Goal: Task Accomplishment & Management: Manage account settings

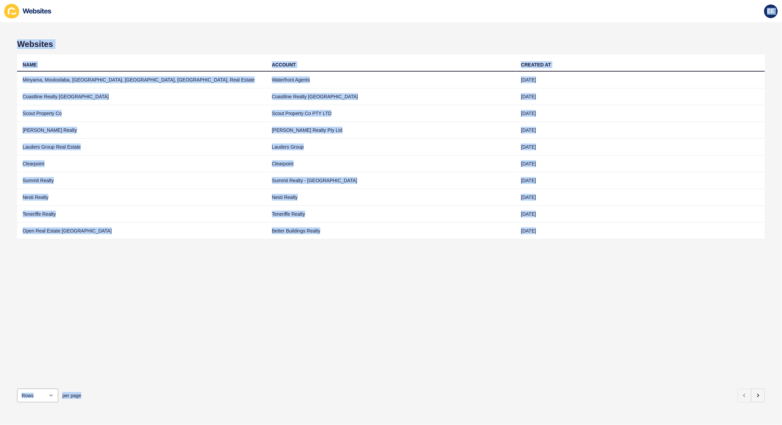
drag, startPoint x: 300, startPoint y: 14, endPoint x: 543, endPoint y: 425, distance: 477.8
click at [569, 425] on div "EE Websites NAME ACCOUNT CREATED AT [GEOGRAPHIC_DATA], [GEOGRAPHIC_DATA], [GEOG…" at bounding box center [391, 212] width 782 height 425
click at [398, 264] on div "NAME ACCOUNT CREATED AT [GEOGRAPHIC_DATA], [GEOGRAPHIC_DATA], [GEOGRAPHIC_DATA]…" at bounding box center [391, 218] width 748 height 329
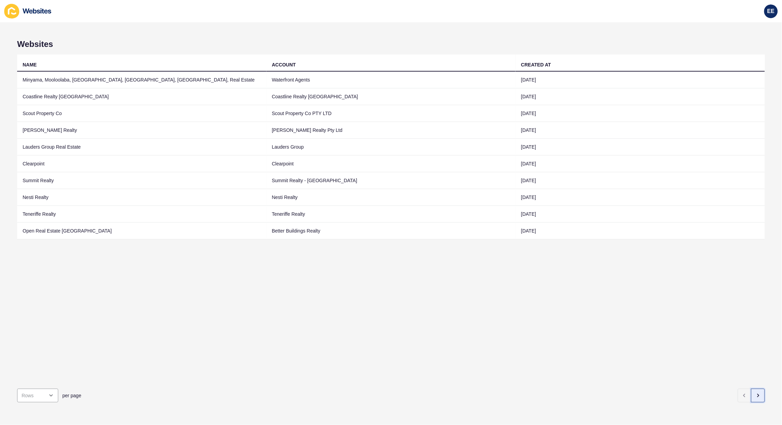
click at [754, 389] on button "button" at bounding box center [758, 396] width 14 height 14
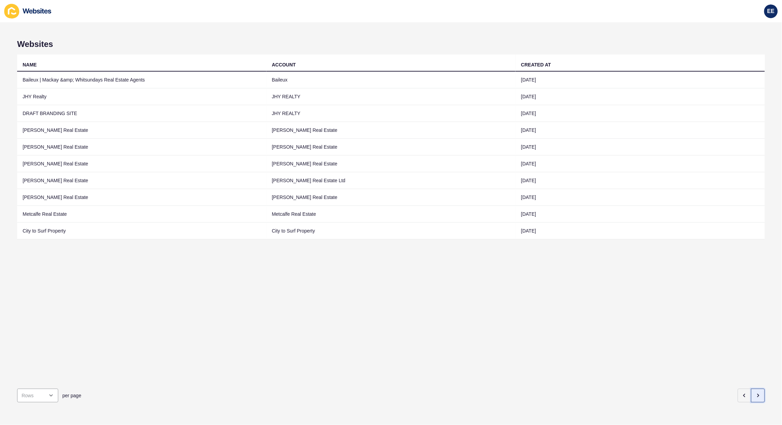
click at [755, 393] on icon "button" at bounding box center [757, 395] width 5 height 5
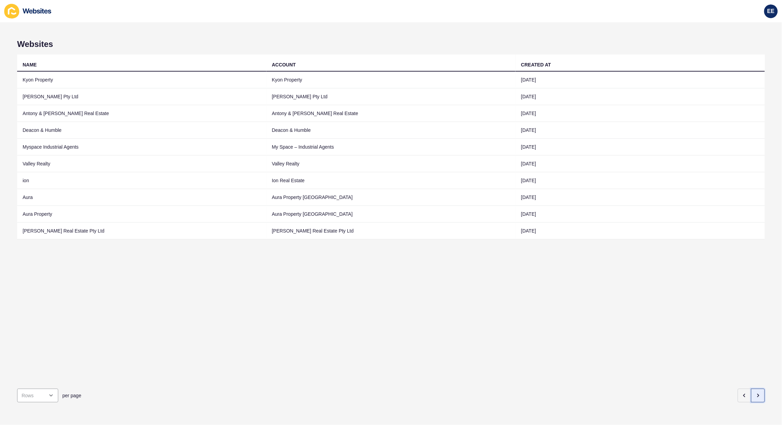
click at [754, 389] on button "button" at bounding box center [758, 396] width 14 height 14
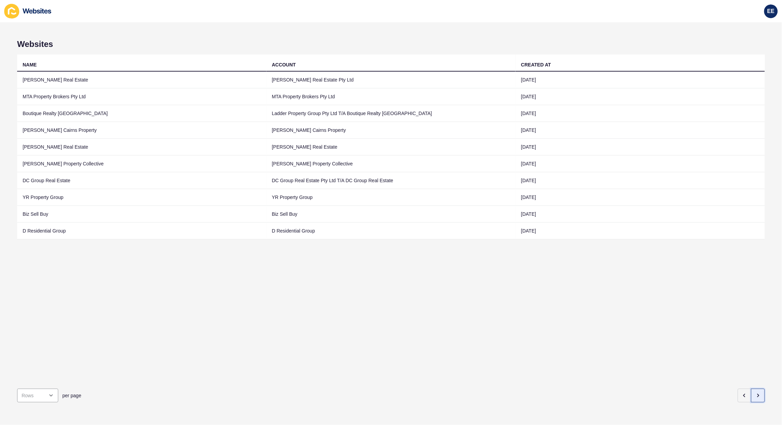
click at [755, 393] on icon "button" at bounding box center [757, 395] width 5 height 5
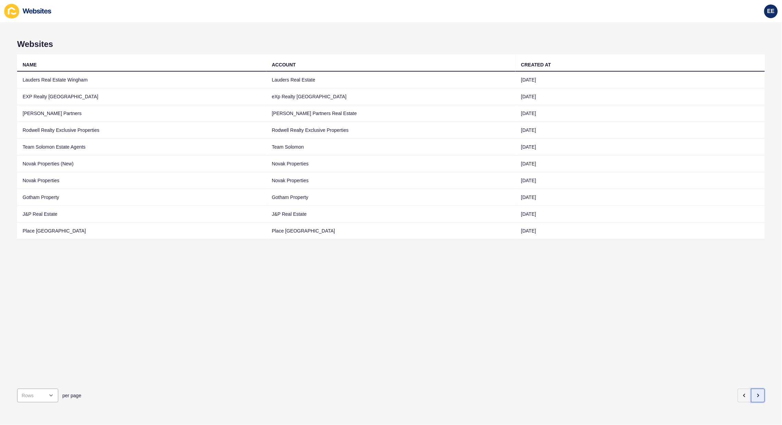
click at [751, 389] on button "button" at bounding box center [758, 396] width 14 height 14
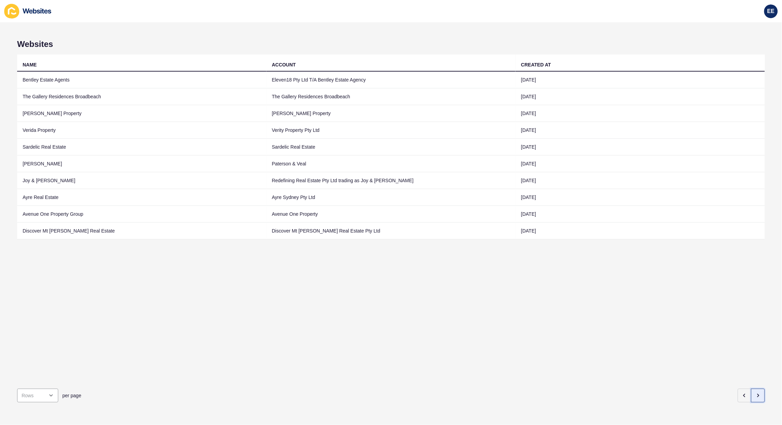
click at [755, 393] on icon "button" at bounding box center [757, 395] width 5 height 5
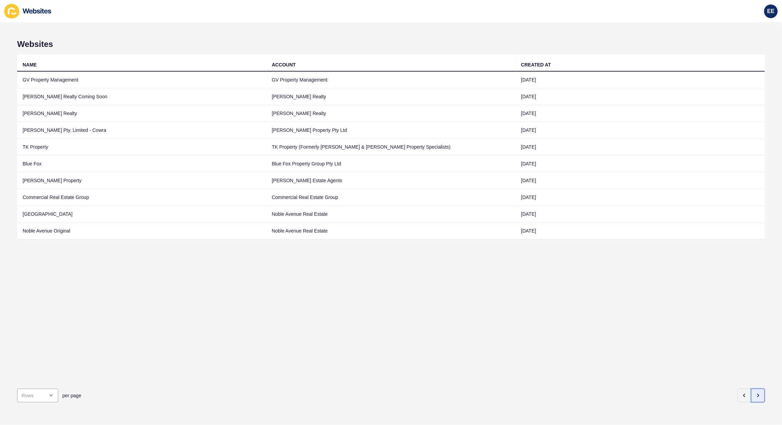
click at [755, 393] on icon "button" at bounding box center [757, 395] width 5 height 5
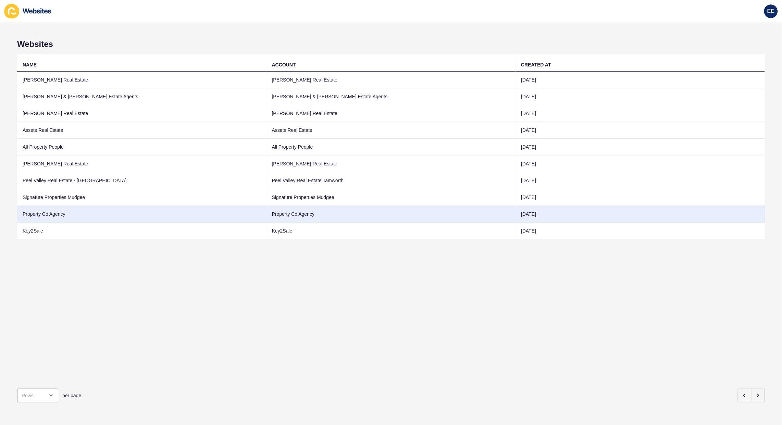
click at [67, 213] on td "Property Co Agency" at bounding box center [141, 214] width 249 height 17
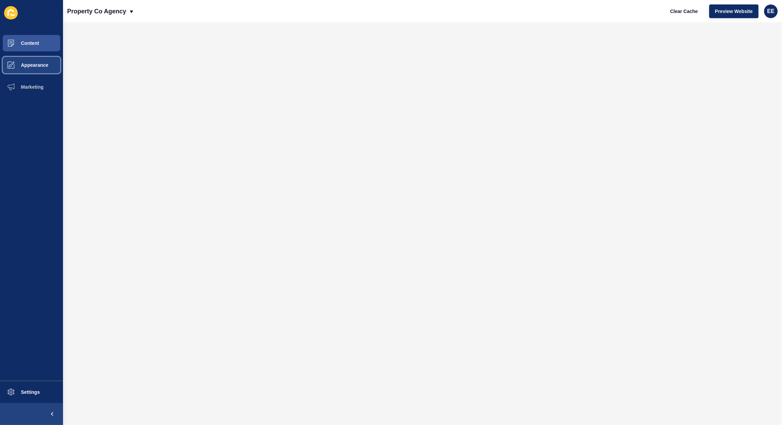
click at [39, 59] on button "Appearance" at bounding box center [31, 65] width 63 height 22
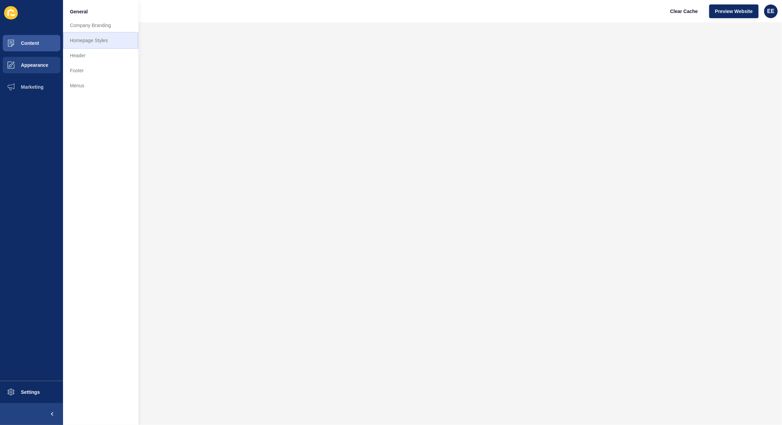
click at [99, 37] on link "Homepage Styles" at bounding box center [100, 40] width 75 height 15
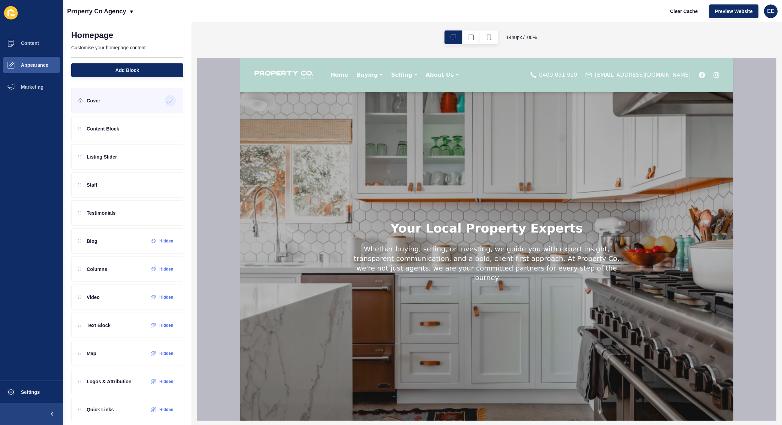
click at [168, 99] on icon at bounding box center [171, 100] width 6 height 5
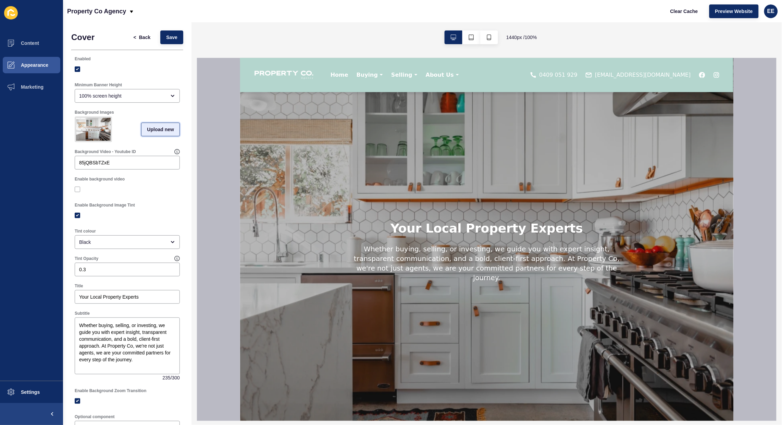
click at [147, 133] on span "Upload new" at bounding box center [160, 129] width 27 height 7
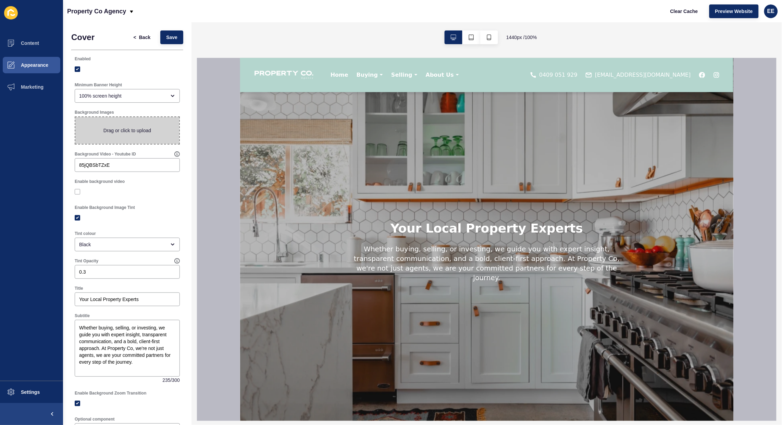
click at [131, 134] on span at bounding box center [127, 130] width 104 height 27
click at [75, 117] on input "Drag or click to upload" at bounding box center [75, 117] width 0 height 0
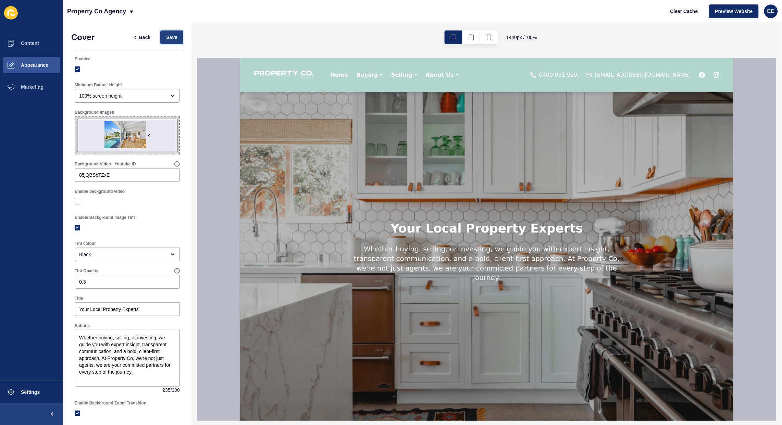
click at [166, 36] on span "Save" at bounding box center [171, 37] width 11 height 7
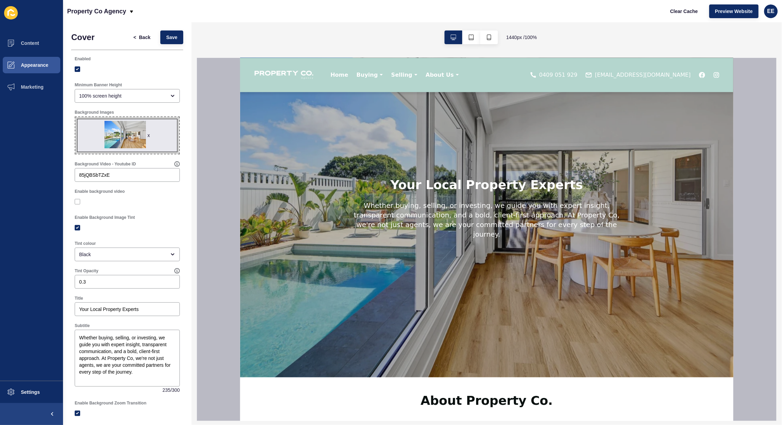
scroll to position [43, 0]
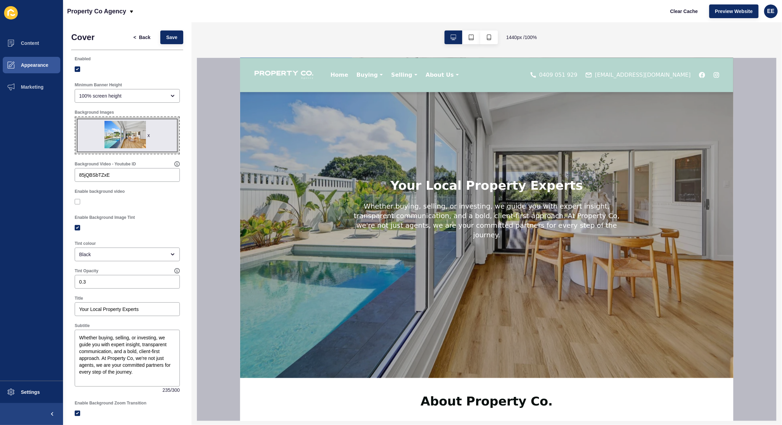
click at [129, 137] on span "x" at bounding box center [127, 135] width 104 height 37
click at [75, 117] on input "x Drag or click to upload" at bounding box center [75, 117] width 0 height 0
type input "C:\fakepath\_MG_8739.jpg"
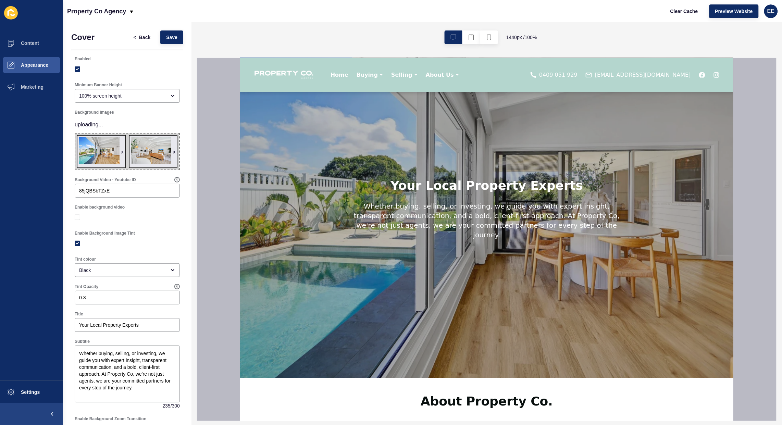
click at [121, 151] on span "x x" at bounding box center [127, 152] width 104 height 36
click at [75, 134] on input "x x Drag or click to upload" at bounding box center [75, 134] width 0 height 0
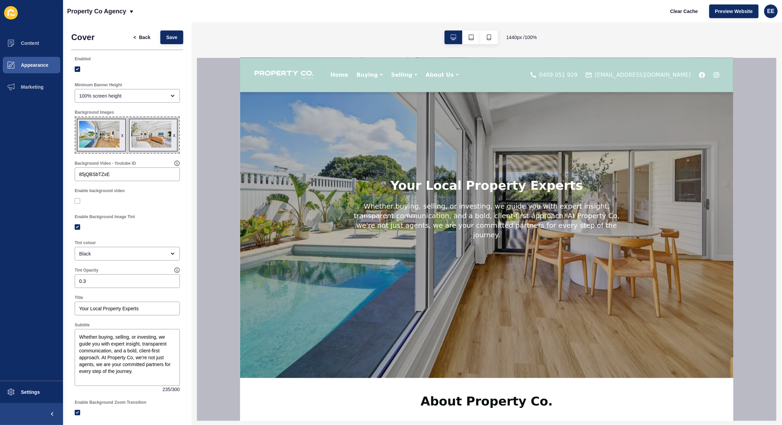
click at [121, 133] on div "x" at bounding box center [122, 135] width 2 height 7
click at [175, 37] on button "Save" at bounding box center [171, 37] width 23 height 14
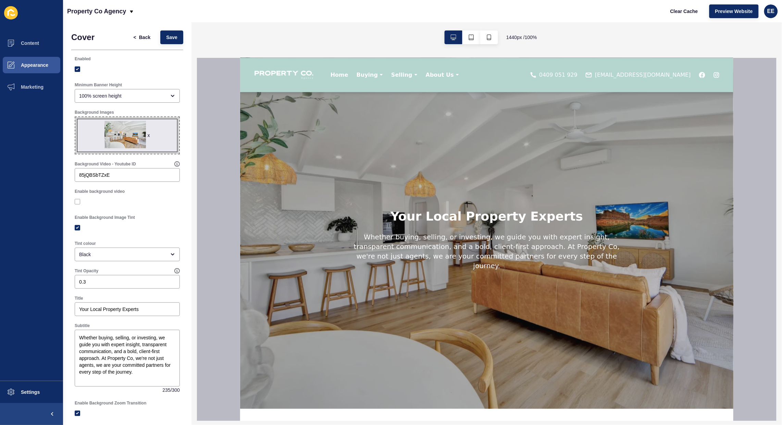
scroll to position [0, 0]
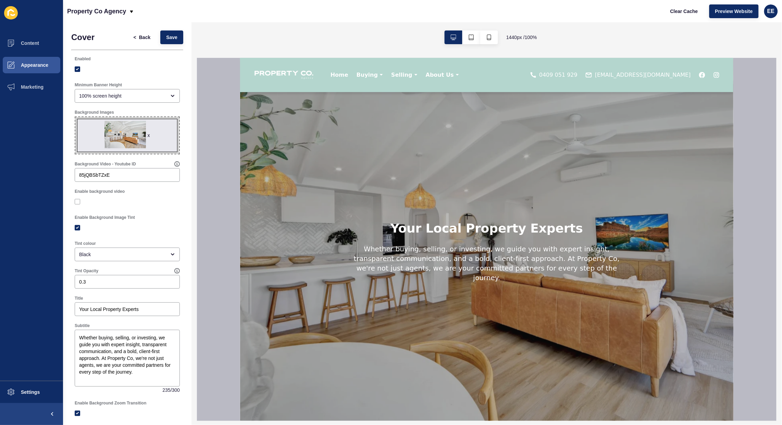
click at [123, 131] on span "x" at bounding box center [127, 135] width 104 height 37
click at [75, 117] on input "x Drag or click to upload" at bounding box center [75, 117] width 0 height 0
type input "C:\fakepath\_MG_8746.jpg"
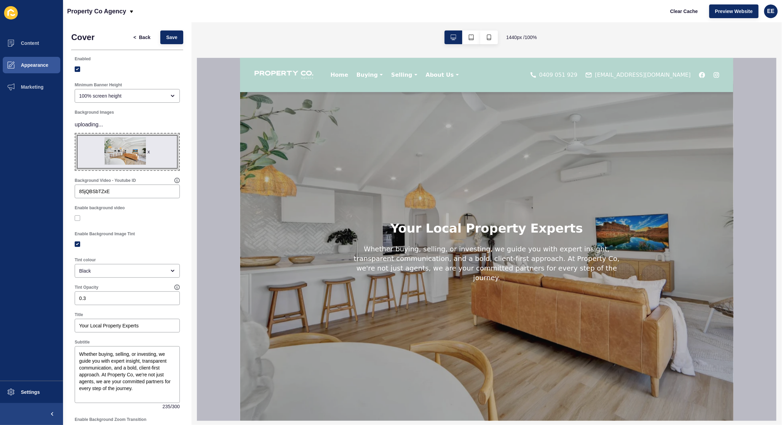
click at [131, 155] on span "x" at bounding box center [127, 152] width 104 height 37
click at [75, 134] on input "x Drag or click to upload" at bounding box center [75, 134] width 0 height 0
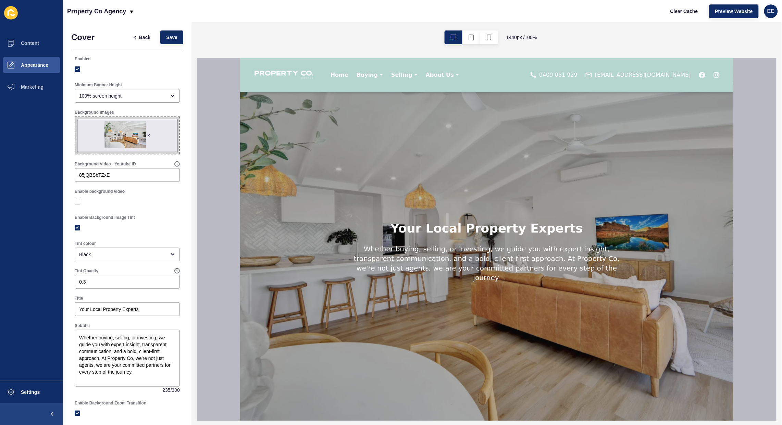
click at [148, 135] on div "x" at bounding box center [149, 135] width 2 height 7
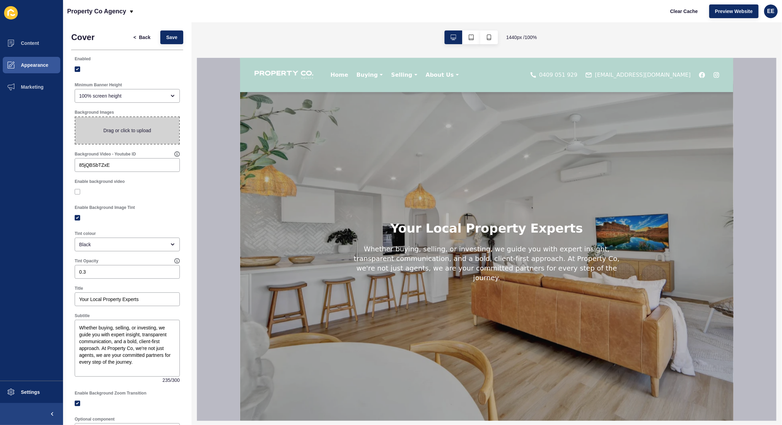
click at [139, 132] on span at bounding box center [127, 130] width 104 height 27
click at [75, 117] on input "Drag or click to upload" at bounding box center [75, 117] width 0 height 0
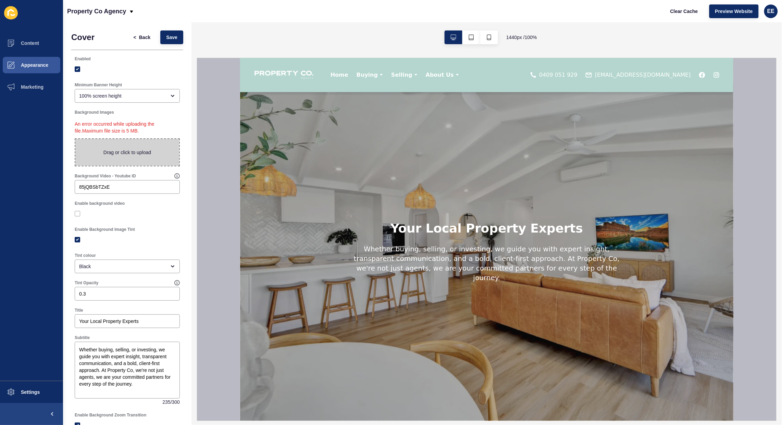
click at [124, 149] on span at bounding box center [127, 152] width 104 height 27
click at [75, 139] on input "Drag or click to upload" at bounding box center [75, 139] width 0 height 0
click at [104, 145] on span at bounding box center [127, 152] width 104 height 27
click at [75, 139] on input "Drag or click to upload" at bounding box center [75, 139] width 0 height 0
type input "C:\fakepath\_MG_8746.jpg"
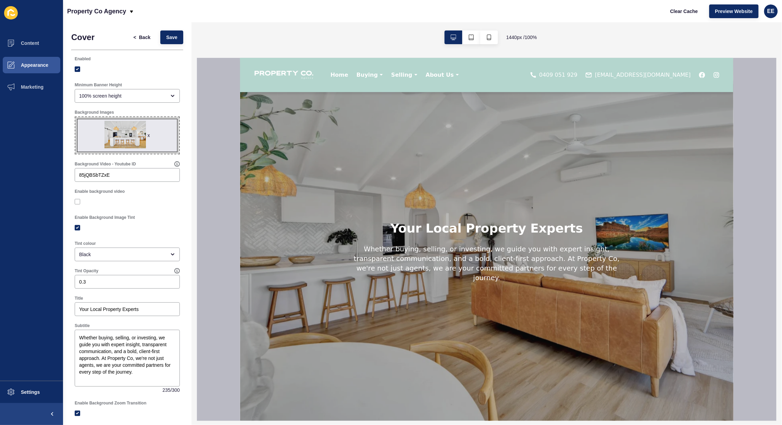
click at [171, 26] on div "Cover < Back Save Enabled Minimum Banner Height 100% screen height Background I…" at bounding box center [127, 378] width 128 height 712
click at [167, 33] on button "Save" at bounding box center [171, 37] width 23 height 14
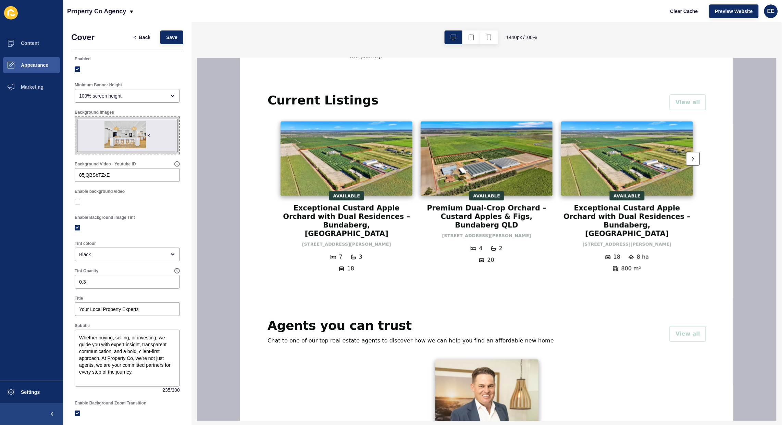
scroll to position [471, 0]
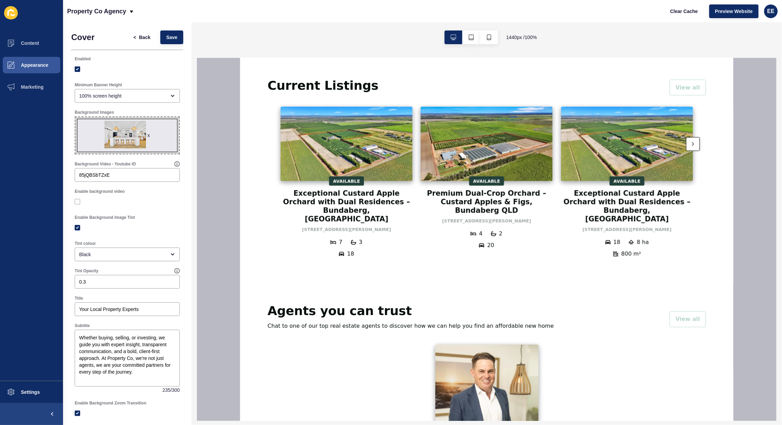
click at [692, 141] on icon at bounding box center [693, 144] width 2 height 6
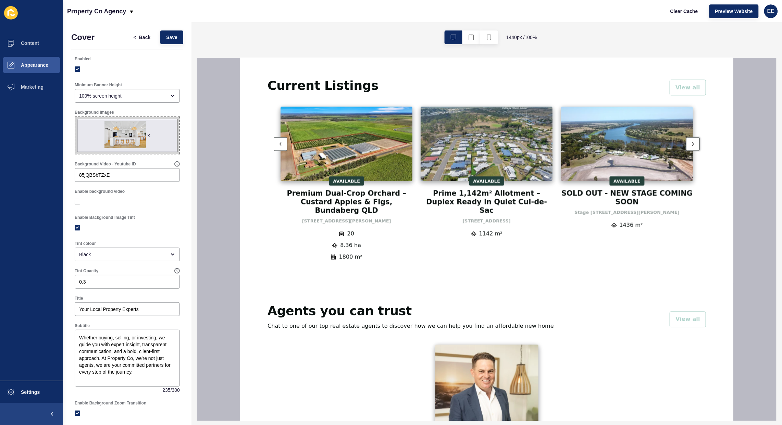
click at [692, 141] on icon at bounding box center [693, 144] width 2 height 6
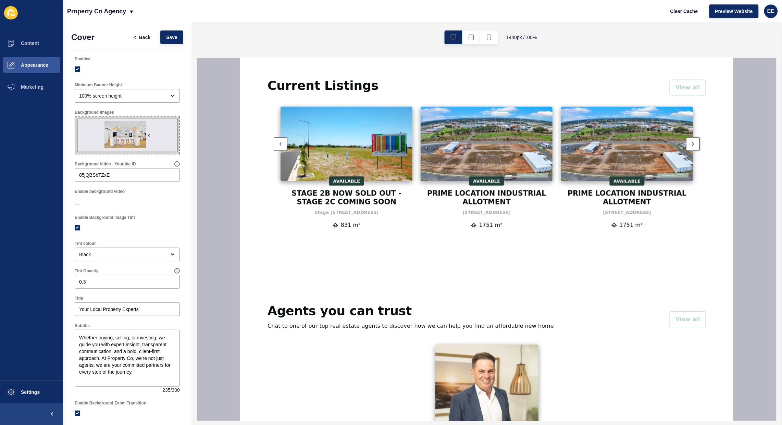
click at [692, 141] on icon at bounding box center [693, 144] width 2 height 6
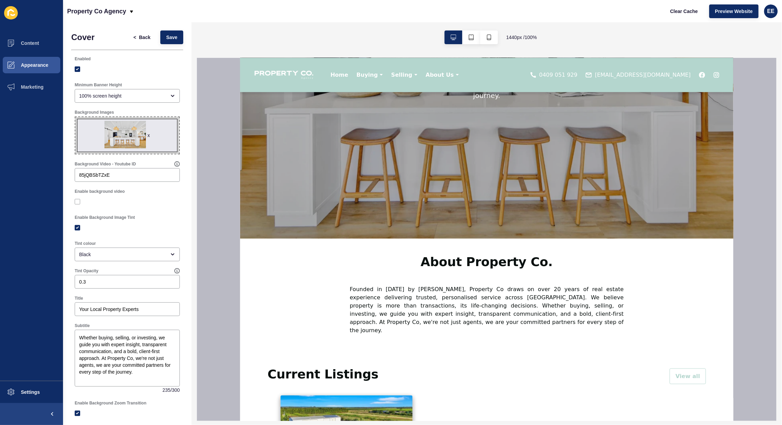
scroll to position [171, 0]
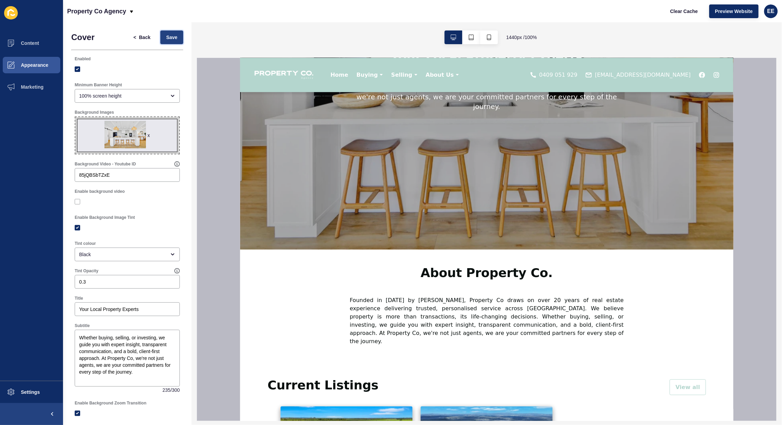
click at [166, 40] on span "Save" at bounding box center [171, 37] width 11 height 7
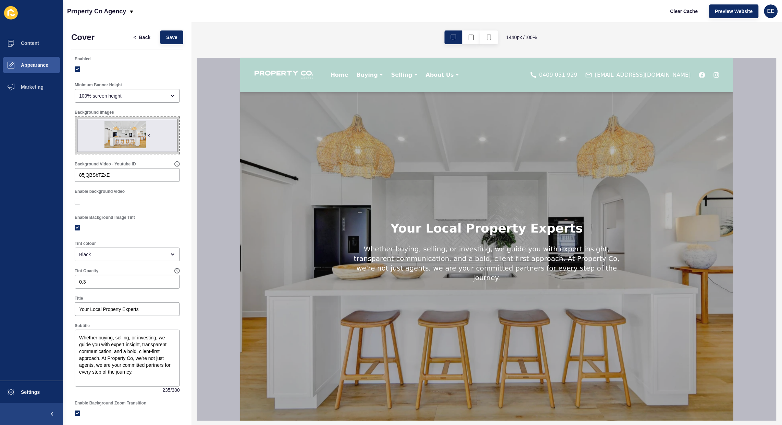
scroll to position [0, 0]
click at [28, 386] on button "Settings" at bounding box center [31, 392] width 63 height 22
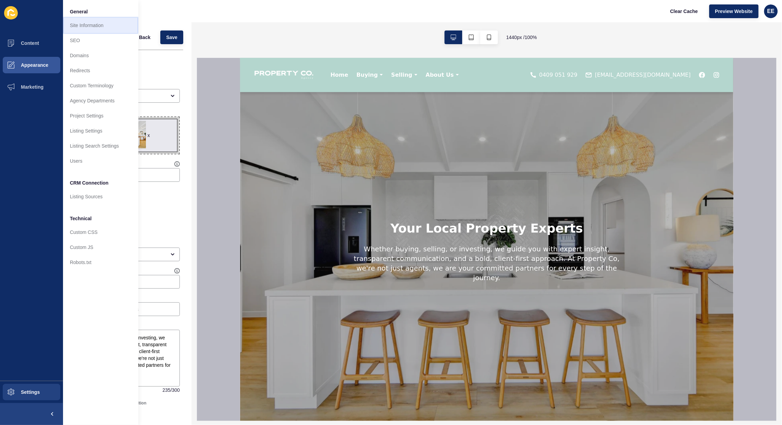
click at [85, 26] on link "Site Information" at bounding box center [100, 25] width 75 height 15
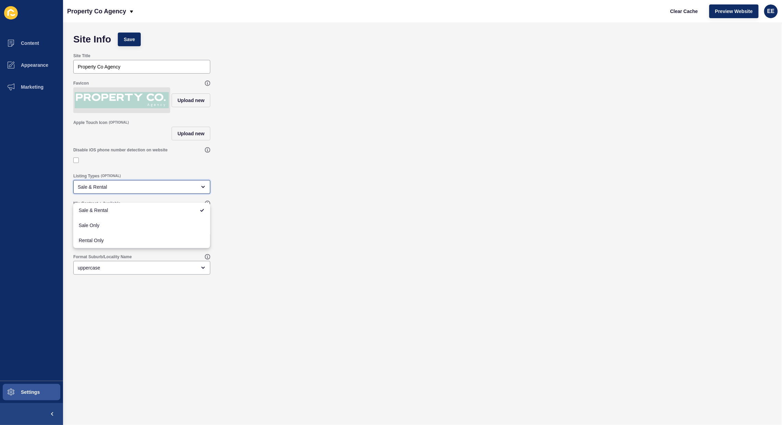
click at [136, 190] on div "Sale & Rental" at bounding box center [137, 187] width 119 height 7
click at [111, 224] on span "Sale Only" at bounding box center [142, 225] width 126 height 7
type input "Sale Only"
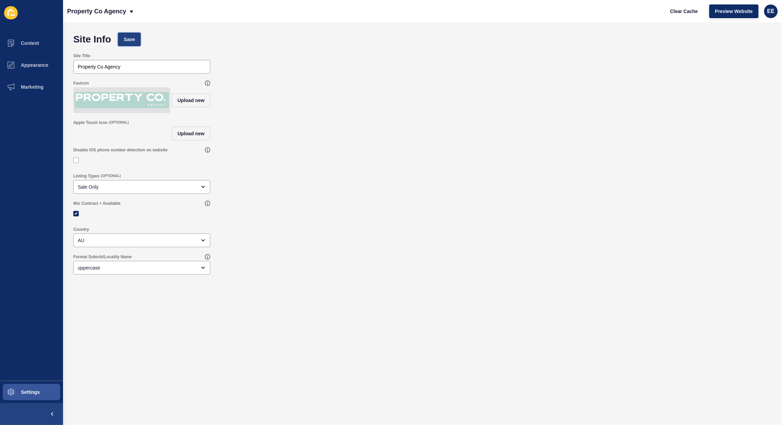
click at [121, 38] on button "Save" at bounding box center [129, 40] width 23 height 14
click at [17, 390] on span "Settings" at bounding box center [19, 392] width 41 height 5
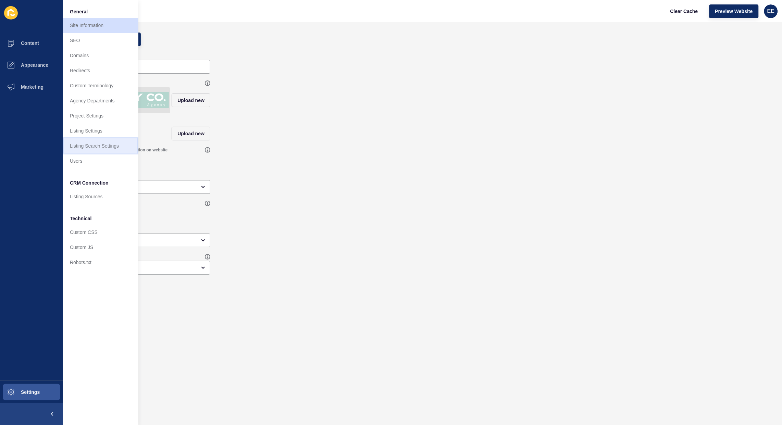
click at [91, 147] on link "Listing Search Settings" at bounding box center [100, 145] width 75 height 15
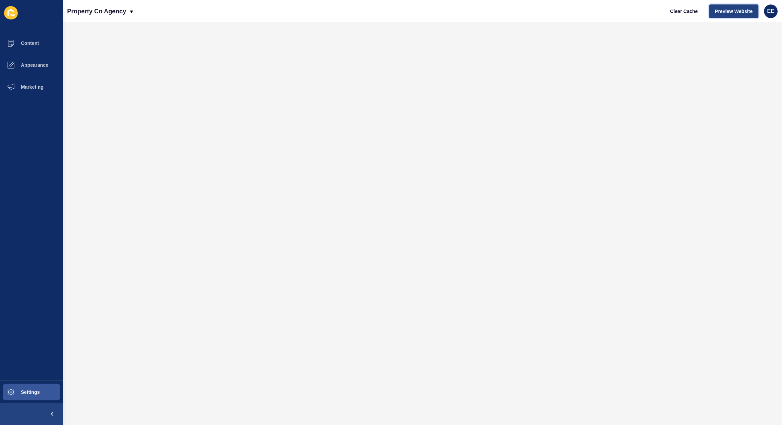
click at [728, 10] on span "Preview Website" at bounding box center [734, 11] width 38 height 7
click at [37, 85] on span "Marketing" at bounding box center [21, 86] width 45 height 5
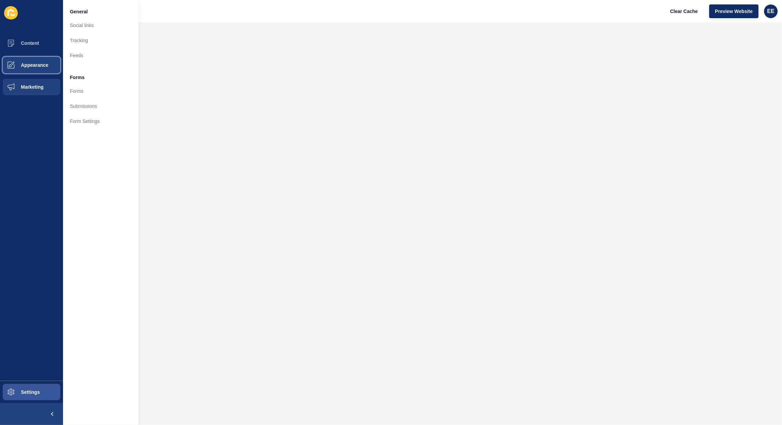
click at [34, 70] on button "Appearance" at bounding box center [31, 65] width 63 height 22
click at [89, 84] on link "Menus" at bounding box center [100, 85] width 75 height 15
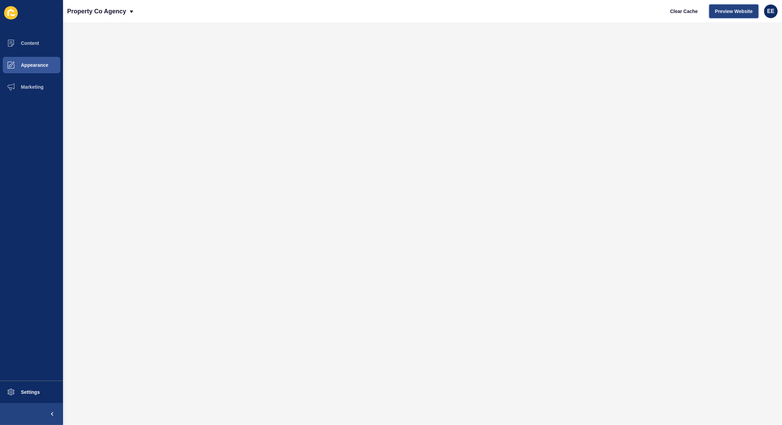
click at [717, 9] on span "Preview Website" at bounding box center [734, 11] width 38 height 7
click at [24, 67] on span "Appearance" at bounding box center [23, 64] width 49 height 5
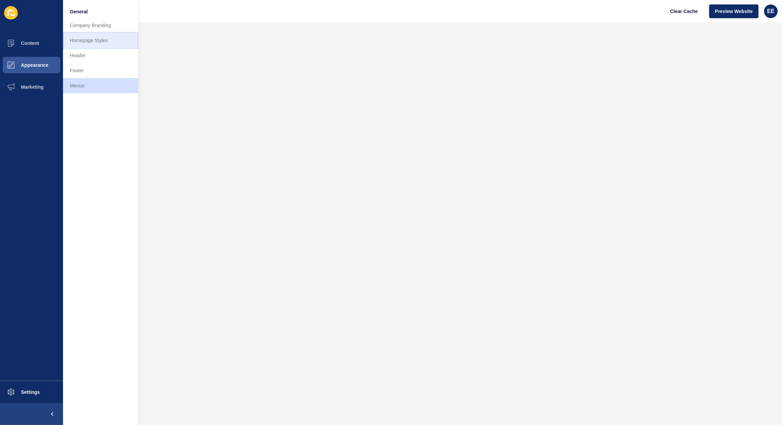
click at [77, 36] on link "Homepage Styles" at bounding box center [100, 40] width 75 height 15
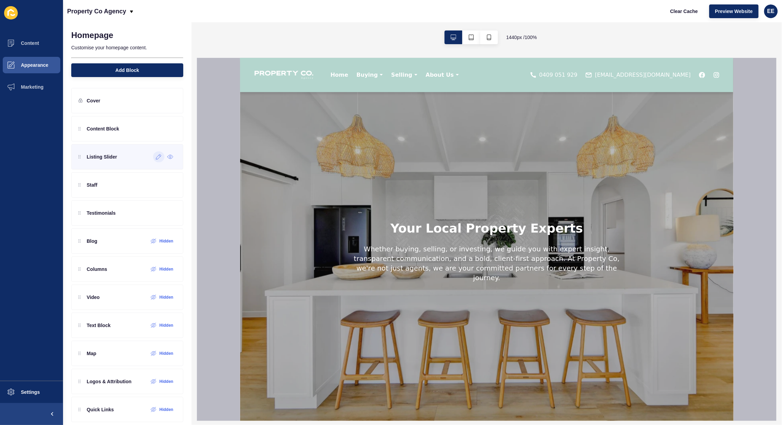
click at [156, 159] on icon at bounding box center [159, 156] width 6 height 5
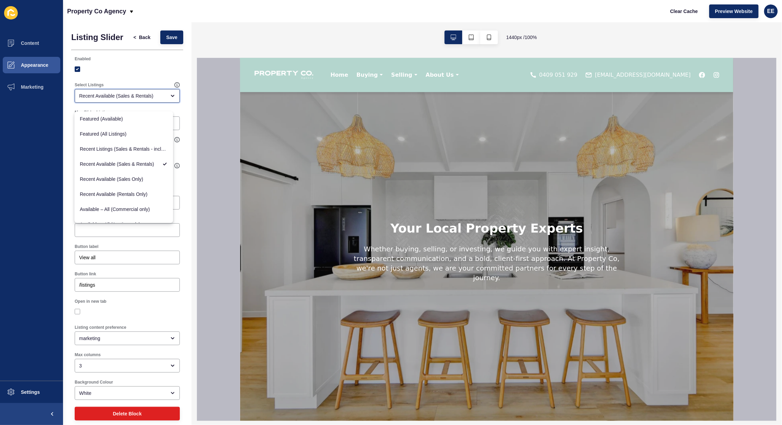
click at [131, 99] on div "Recent Available (Sales & Rentals)" at bounding box center [122, 95] width 87 height 7
click at [134, 178] on span "Recent Available (Sales Only)" at bounding box center [124, 179] width 88 height 7
type input "Recent Available (Sales Only)"
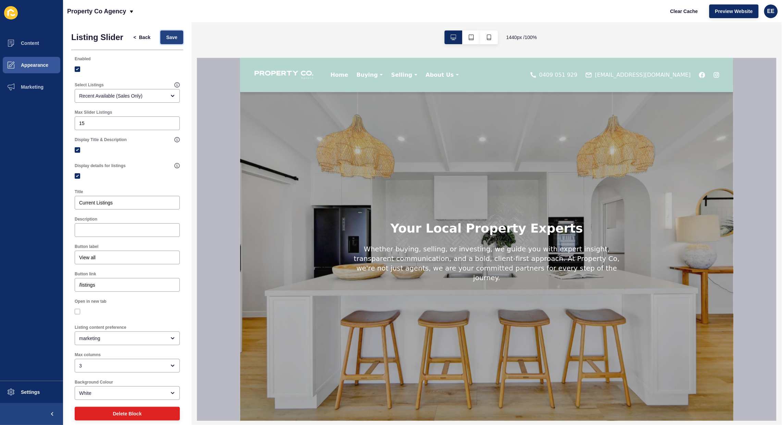
click at [166, 39] on span "Save" at bounding box center [171, 37] width 11 height 7
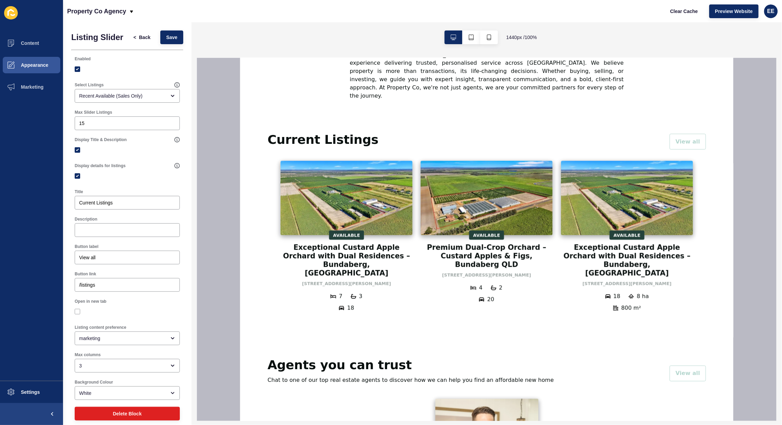
scroll to position [428, 0]
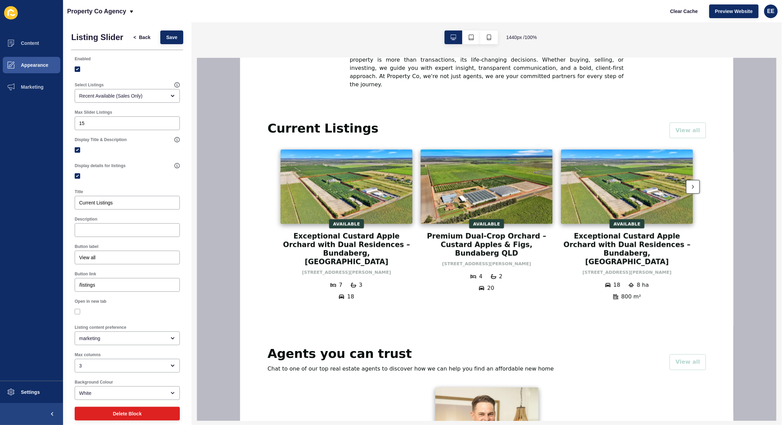
click at [692, 181] on div at bounding box center [693, 187] width 14 height 14
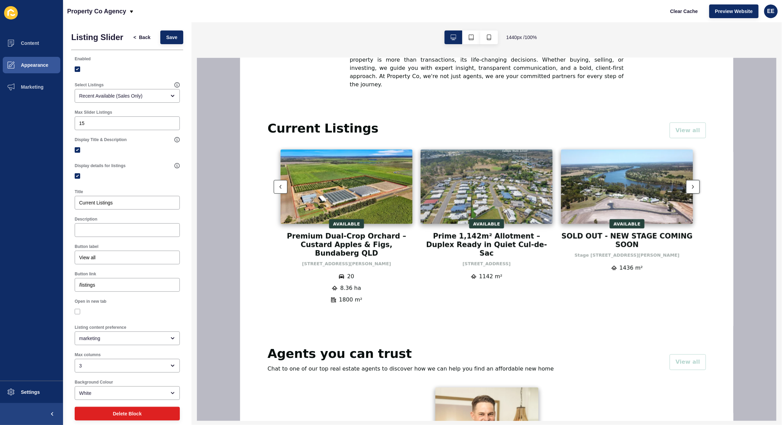
click at [692, 181] on div at bounding box center [693, 187] width 14 height 14
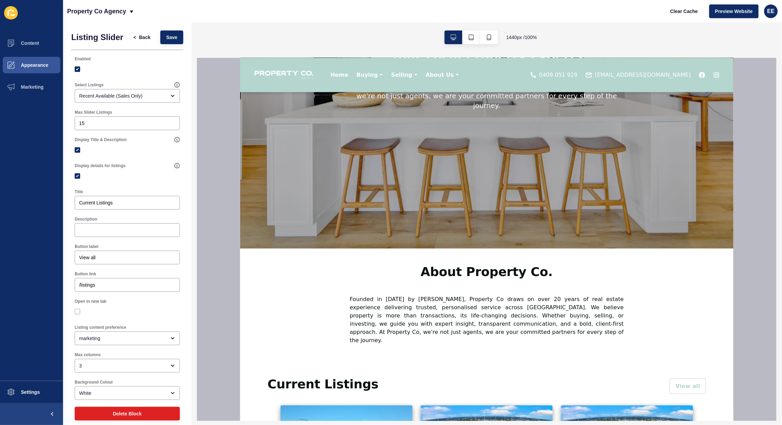
scroll to position [171, 0]
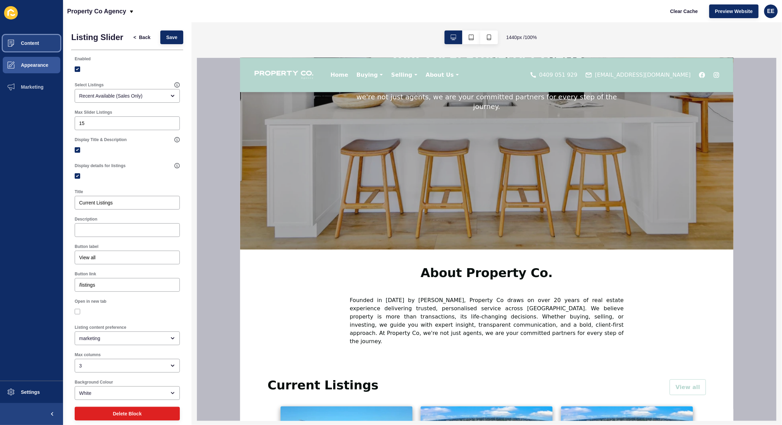
click at [31, 41] on span "Content" at bounding box center [19, 42] width 40 height 5
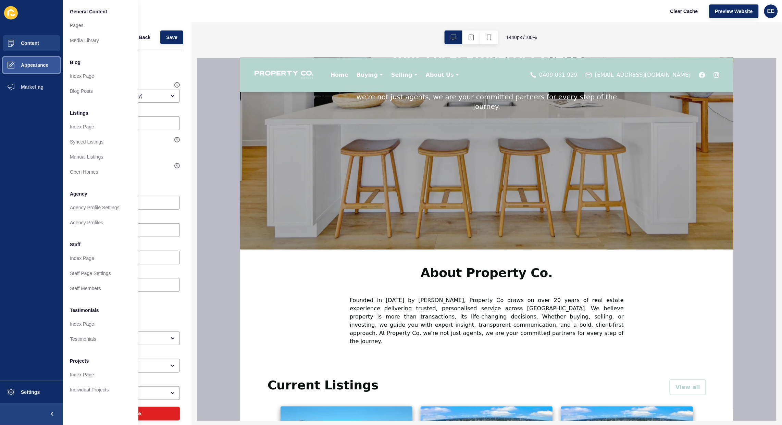
click at [33, 60] on button "Appearance" at bounding box center [31, 65] width 63 height 22
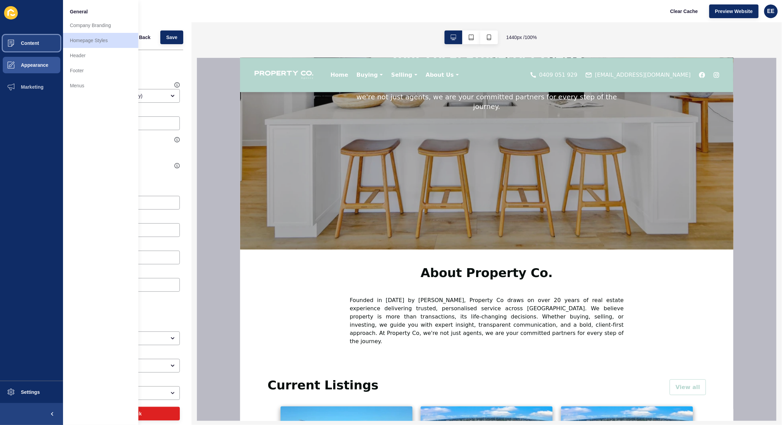
click at [34, 45] on span "Content" at bounding box center [19, 42] width 40 height 5
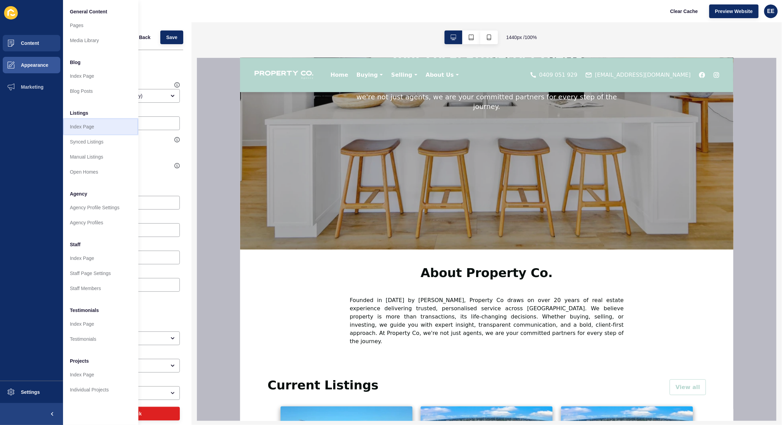
click at [75, 124] on link "Index Page" at bounding box center [100, 126] width 75 height 15
